Goal: Task Accomplishment & Management: Manage account settings

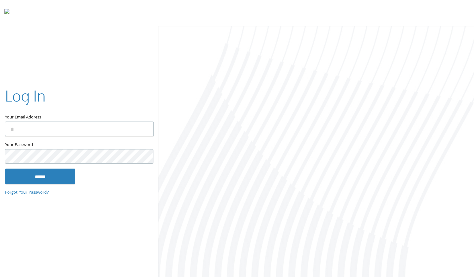
type input "**********"
click at [70, 170] on input "******" at bounding box center [40, 176] width 70 height 15
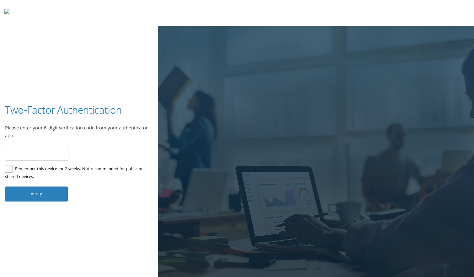
type input "******"
